Goal: Transaction & Acquisition: Purchase product/service

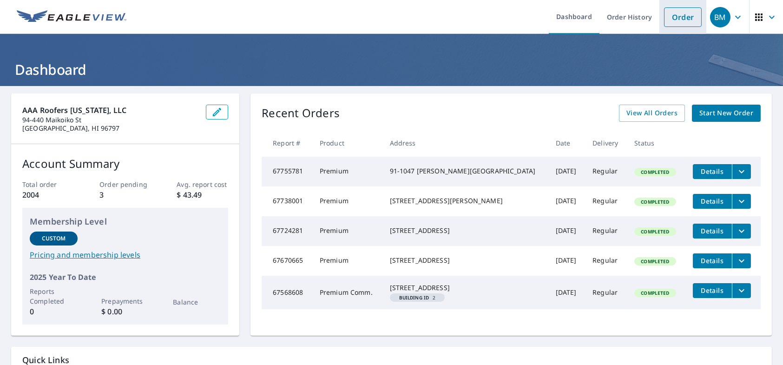
click at [686, 20] on link "Order" at bounding box center [683, 17] width 38 height 20
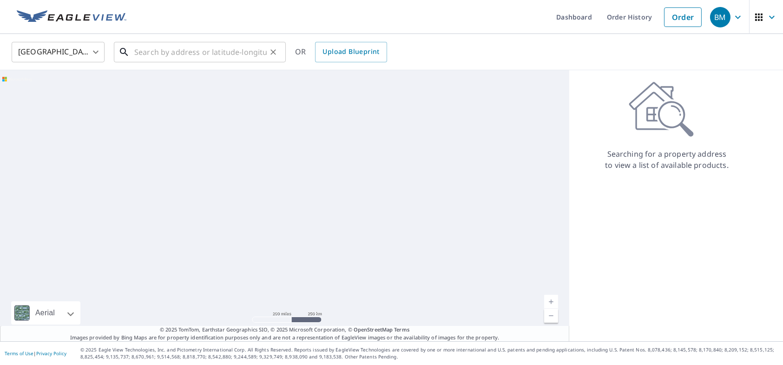
click at [197, 60] on input "text" at bounding box center [200, 52] width 132 height 26
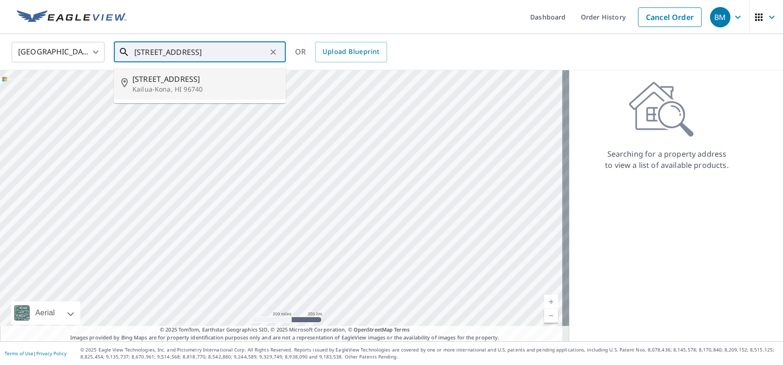
click at [153, 87] on p "Kailua-Kona, HI 96740" at bounding box center [205, 89] width 146 height 9
type input "[STREET_ADDRESS]"
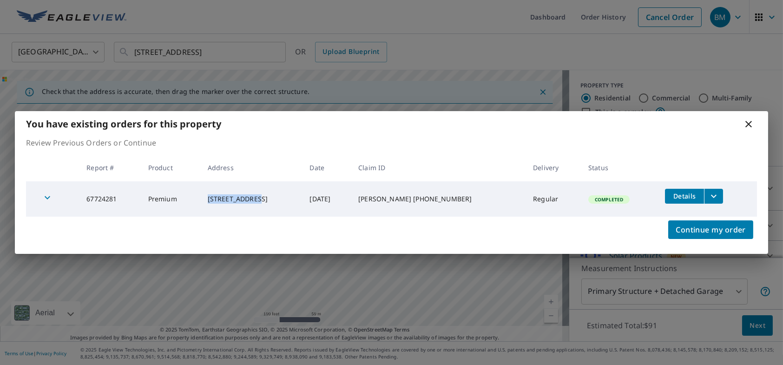
drag, startPoint x: 206, startPoint y: 195, endPoint x: 256, endPoint y: 196, distance: 50.2
click at [256, 196] on div "[STREET_ADDRESS]" at bounding box center [251, 198] width 87 height 9
copy div "[STREET_ADDRESS]"
